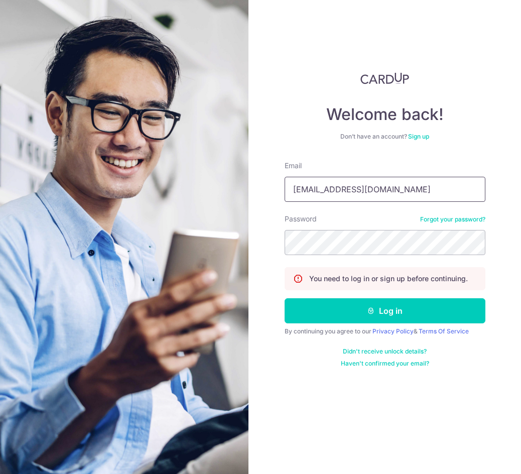
click at [351, 190] on input "gpprosg@gmail.com" at bounding box center [385, 189] width 201 height 25
type input "contact@eyebracesclinic.com"
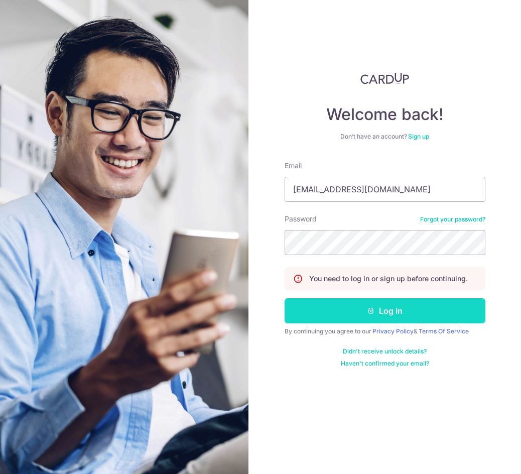
click at [385, 316] on button "Log in" at bounding box center [385, 310] width 201 height 25
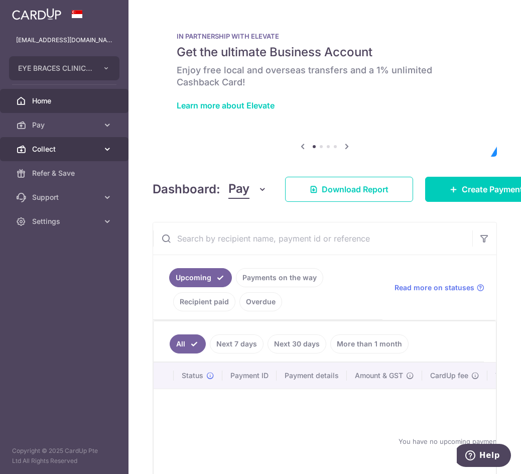
click at [62, 153] on span "Collect" at bounding box center [65, 149] width 66 height 10
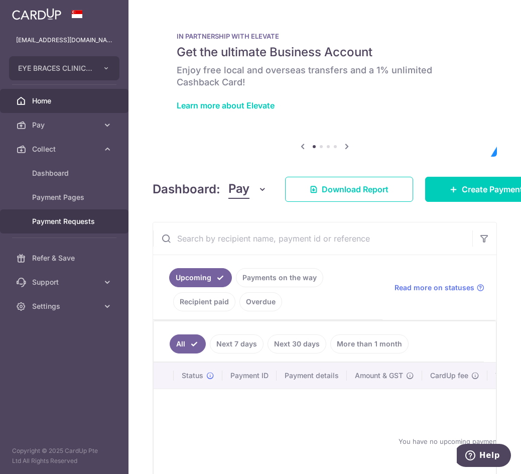
click at [67, 219] on span "Payment Requests" at bounding box center [65, 221] width 66 height 10
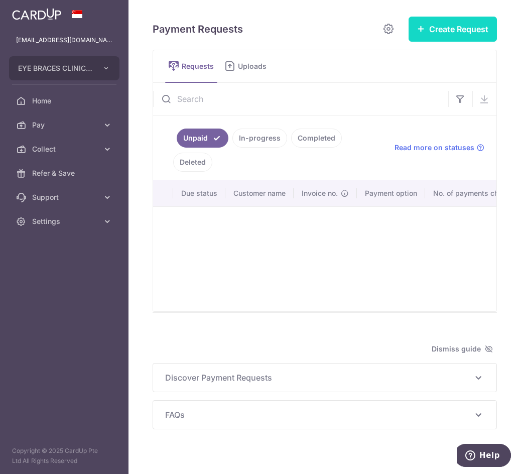
click at [431, 29] on button "Create Request" at bounding box center [452, 29] width 88 height 25
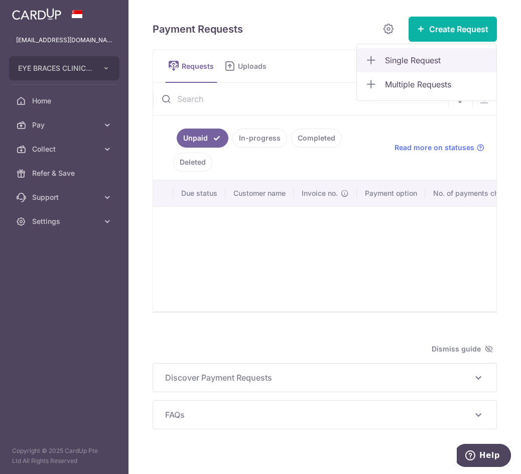
click at [413, 61] on span "Single Request" at bounding box center [436, 60] width 103 height 12
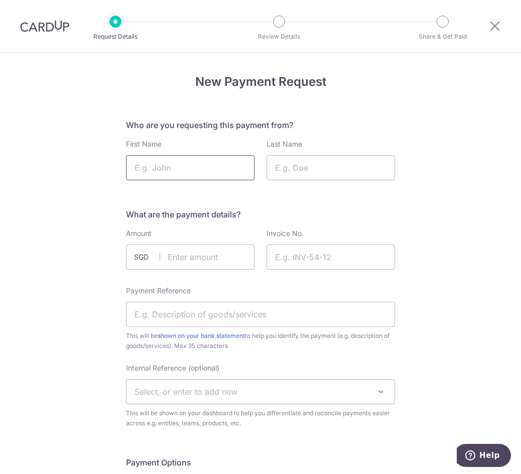
click at [160, 174] on input "First Name" at bounding box center [190, 167] width 128 height 25
type input "Matthew"
type input "Tan"
type input "75.00"
paste input "SIG25-000769"
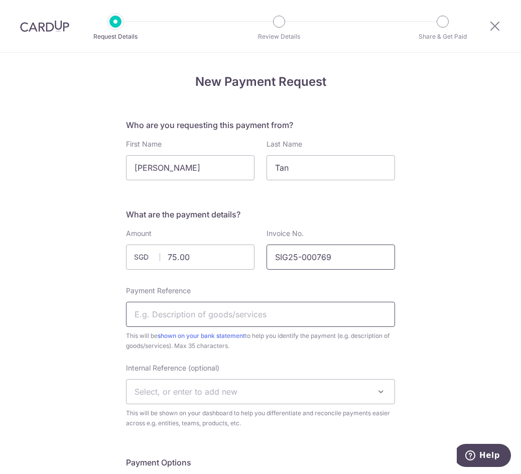
type input "SIG25-000769"
click at [223, 311] on input "Payment Reference" at bounding box center [260, 314] width 269 height 25
type input "Consultation and solutions"
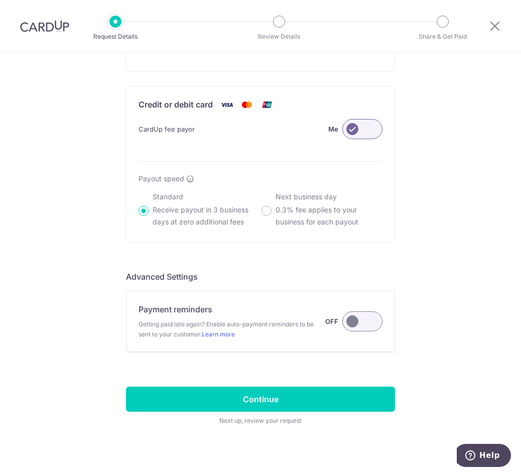
scroll to position [660, 0]
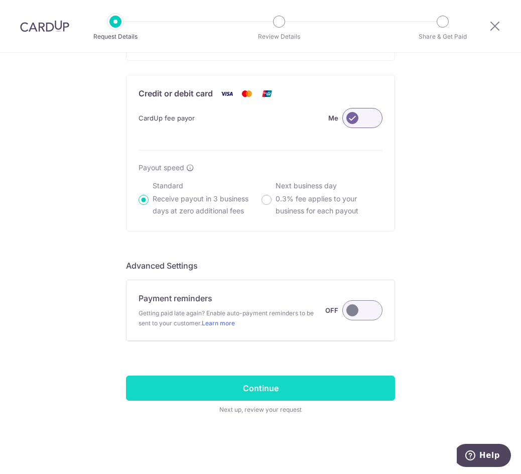
click at [270, 394] on input "Continue" at bounding box center [260, 387] width 269 height 25
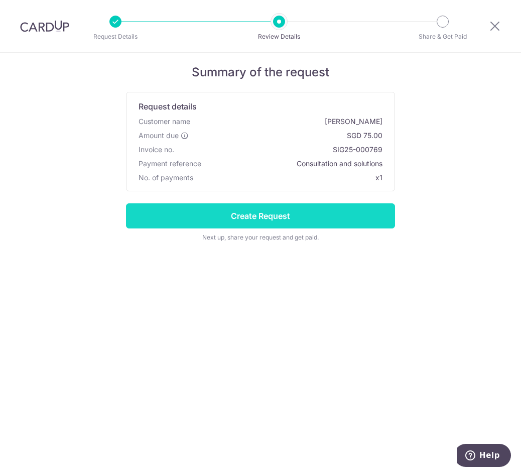
click at [293, 221] on input "Create Request" at bounding box center [260, 215] width 269 height 25
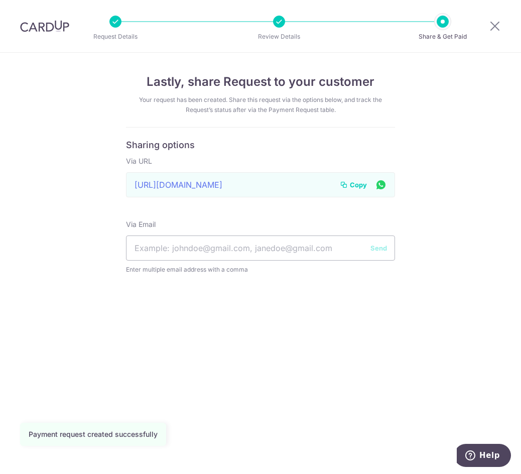
click at [350, 184] on span "Copy" at bounding box center [358, 185] width 17 height 10
click at [491, 20] on div at bounding box center [495, 26] width 52 height 52
click at [492, 20] on div at bounding box center [495, 26] width 52 height 52
